Goal: Navigation & Orientation: Find specific page/section

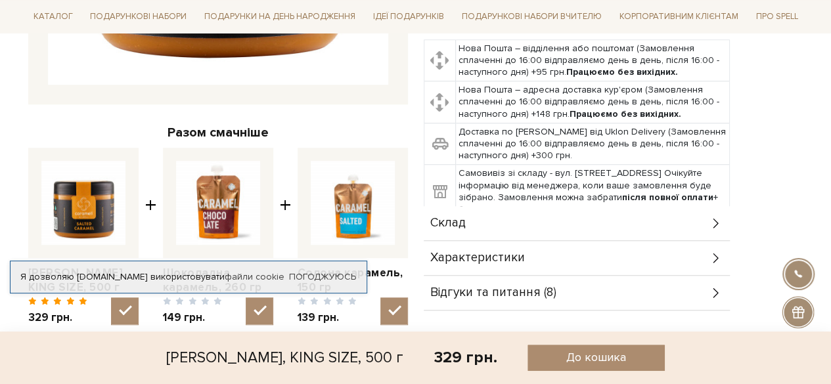
scroll to position [460, 0]
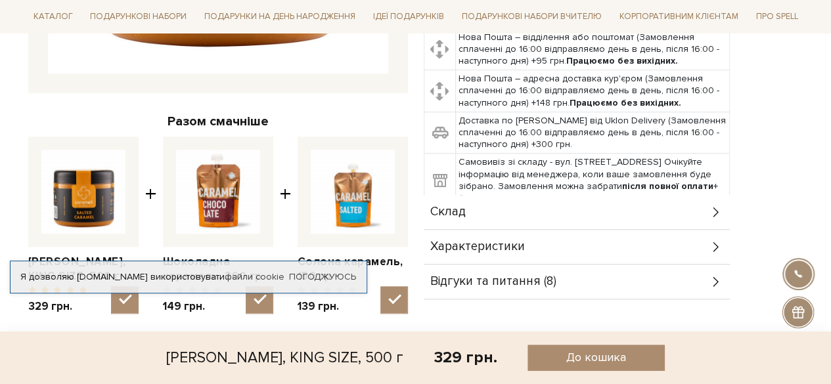
click at [751, 90] on div "Доставка Нова Пошта – відділення або поштомат (Замовлення сплаченні до 16:00 ві…" at bounding box center [614, 147] width 380 height 306
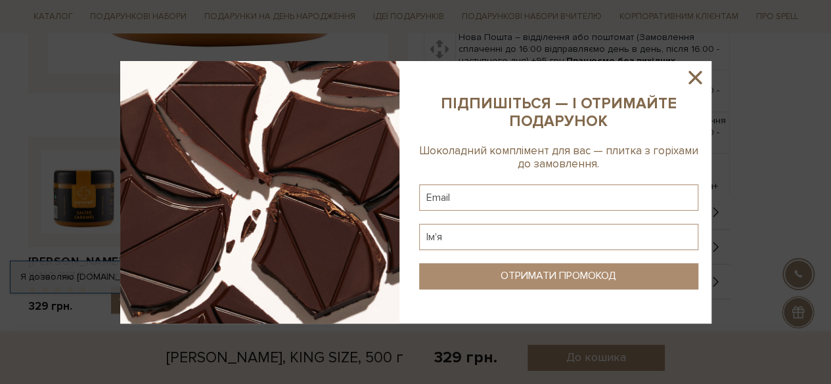
click at [698, 78] on icon at bounding box center [695, 77] width 22 height 22
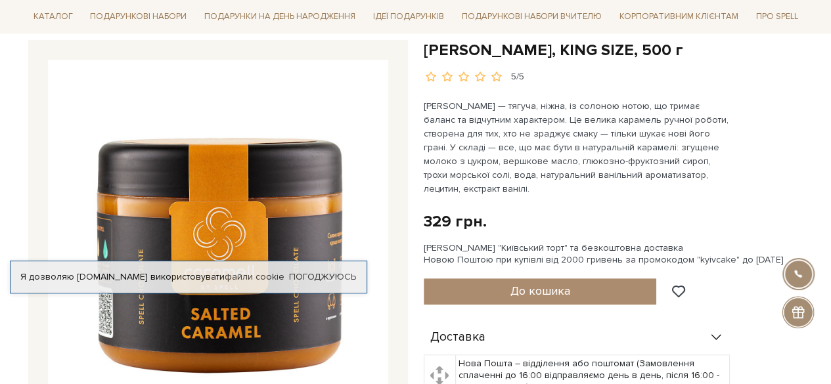
scroll to position [131, 0]
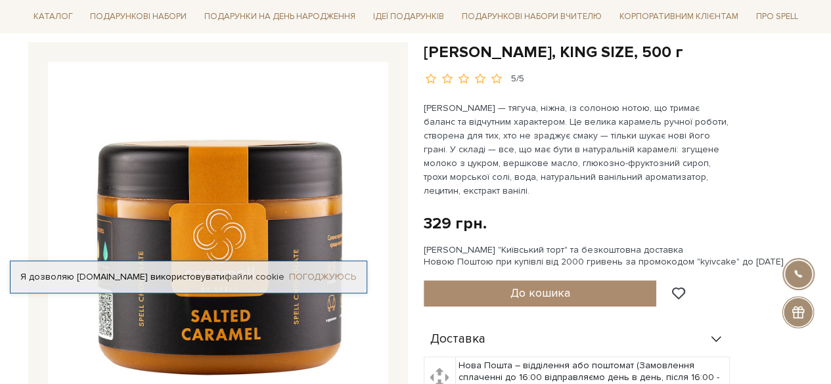
click at [338, 275] on link "Погоджуюсь" at bounding box center [322, 277] width 67 height 12
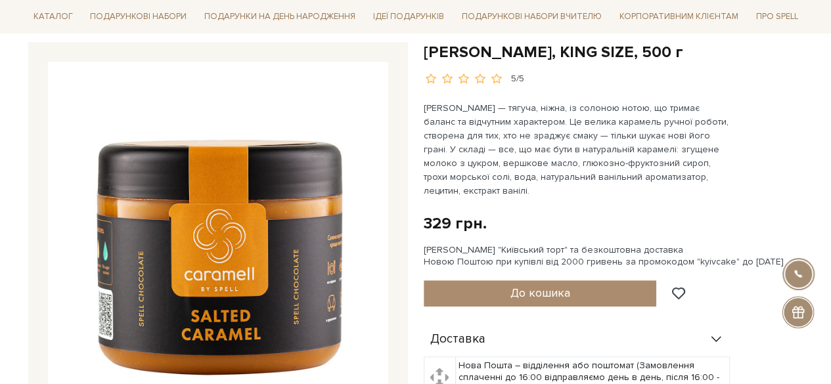
drag, startPoint x: 666, startPoint y: 136, endPoint x: 699, endPoint y: 145, distance: 33.3
click at [699, 145] on p "[PERSON_NAME] — тягуча, ніжна, із солоною нотою, що тримає баланс та відчутним …" at bounding box center [578, 149] width 308 height 97
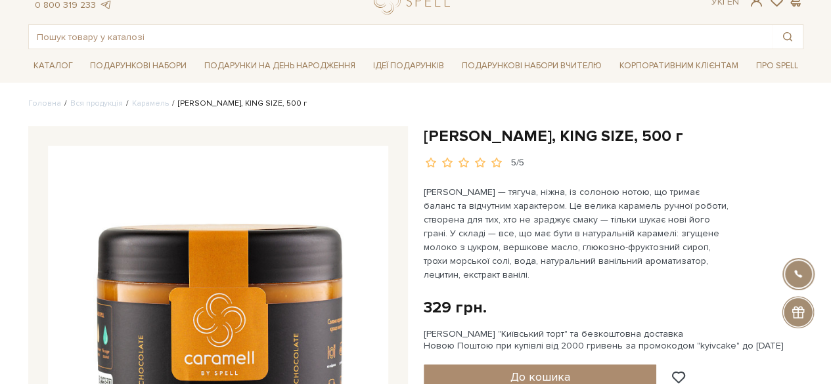
scroll to position [0, 0]
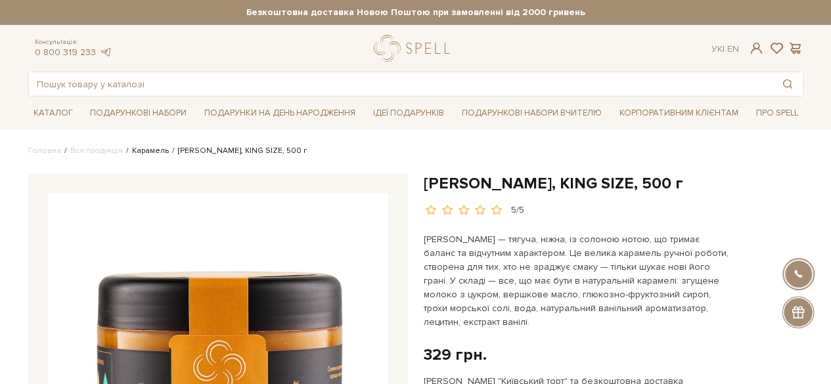
click at [133, 152] on link "Карамель" at bounding box center [150, 151] width 37 height 10
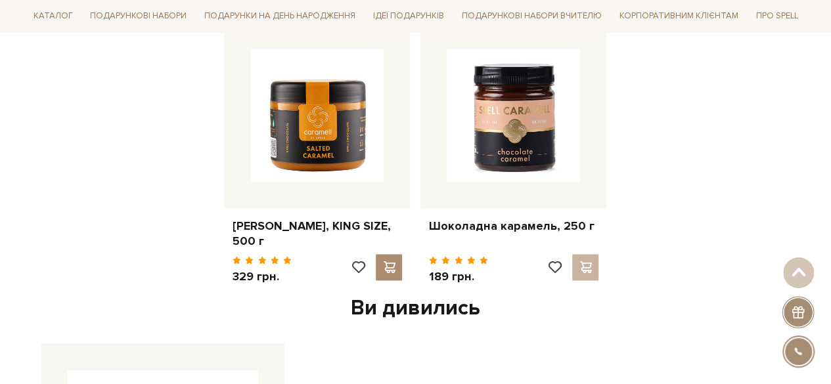
scroll to position [789, 0]
